Goal: Task Accomplishment & Management: Manage account settings

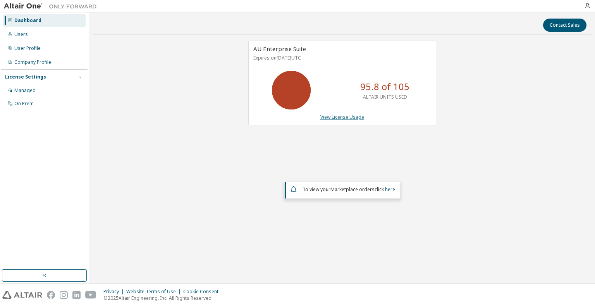
click at [342, 116] on link "View License Usage" at bounding box center [342, 117] width 44 height 7
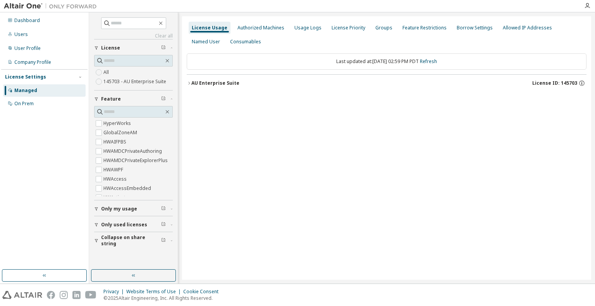
click at [228, 80] on div "AU Enterprise Suite" at bounding box center [215, 83] width 48 height 6
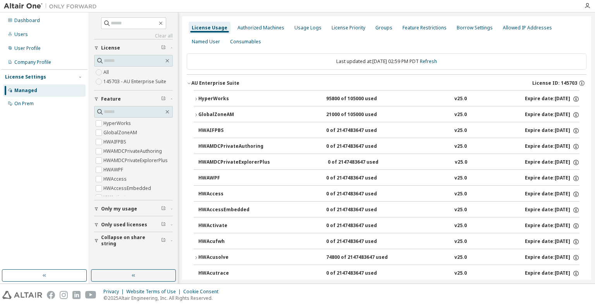
click at [219, 98] on div "HyperWorks" at bounding box center [233, 99] width 70 height 7
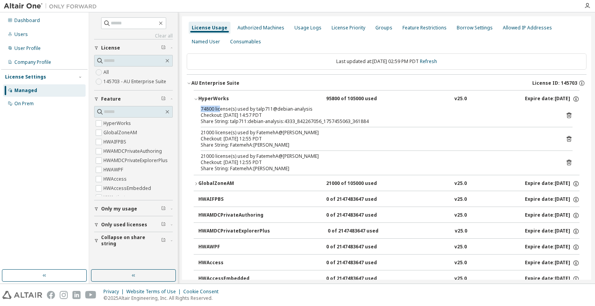
drag, startPoint x: 201, startPoint y: 108, endPoint x: 220, endPoint y: 109, distance: 18.6
click at [220, 109] on div "74800 license(s) used by talp711@debian-analysis" at bounding box center [377, 109] width 353 height 6
click at [302, 29] on div "Usage Logs" at bounding box center [307, 28] width 27 height 6
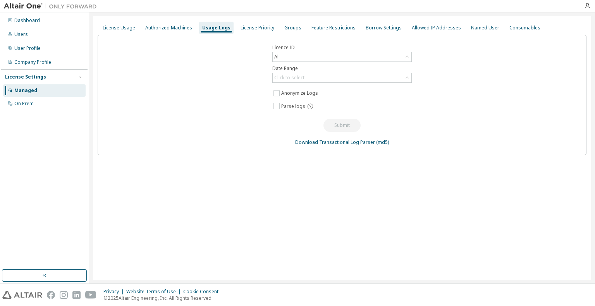
drag, startPoint x: 231, startPoint y: 183, endPoint x: 315, endPoint y: 57, distance: 152.2
click at [232, 182] on div "License Usage Authorized Machines Usage Logs License Priority Groups Feature Re…" at bounding box center [342, 148] width 498 height 264
click at [308, 76] on div "Click to select" at bounding box center [342, 77] width 139 height 9
click at [297, 115] on li "Custom Date Range" at bounding box center [341, 119] width 137 height 10
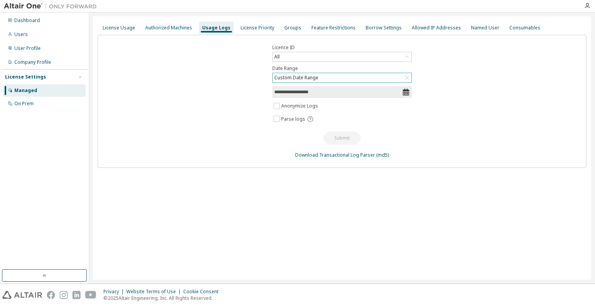
click at [405, 90] on icon at bounding box center [406, 92] width 6 height 7
drag, startPoint x: 407, startPoint y: 91, endPoint x: 381, endPoint y: 99, distance: 27.3
click at [407, 91] on icon at bounding box center [406, 92] width 6 height 7
click at [313, 93] on input "**********" at bounding box center [338, 92] width 128 height 8
select select "*"
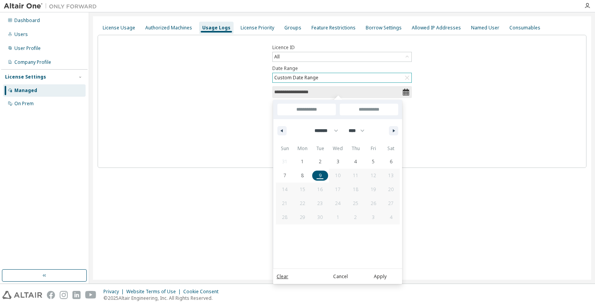
click at [320, 175] on span "9" at bounding box center [320, 176] width 3 height 14
click at [379, 279] on button "Apply" at bounding box center [379, 277] width 37 height 9
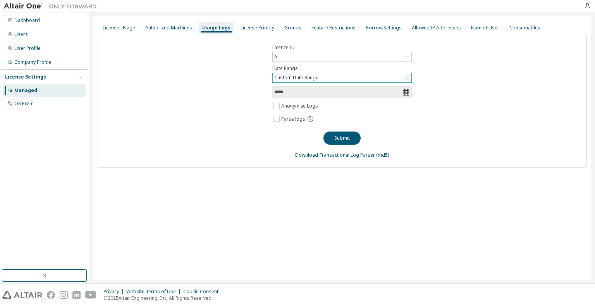
drag, startPoint x: 312, startPoint y: 194, endPoint x: 311, endPoint y: 158, distance: 36.1
click at [311, 194] on div "License Usage Authorized Machines Usage Logs License Priority Groups Feature Re…" at bounding box center [342, 148] width 498 height 264
click at [340, 139] on button "Submit" at bounding box center [341, 138] width 37 height 13
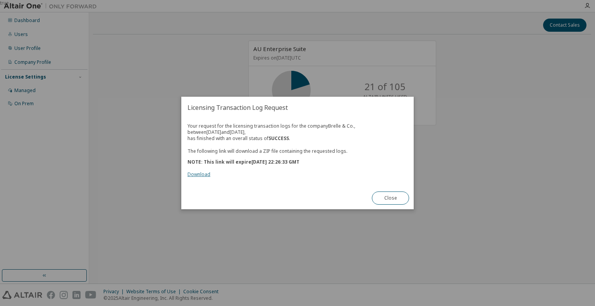
click at [202, 175] on link "Download" at bounding box center [198, 174] width 23 height 7
click at [383, 195] on button "Close" at bounding box center [390, 198] width 37 height 13
